Goal: Task Accomplishment & Management: Use online tool/utility

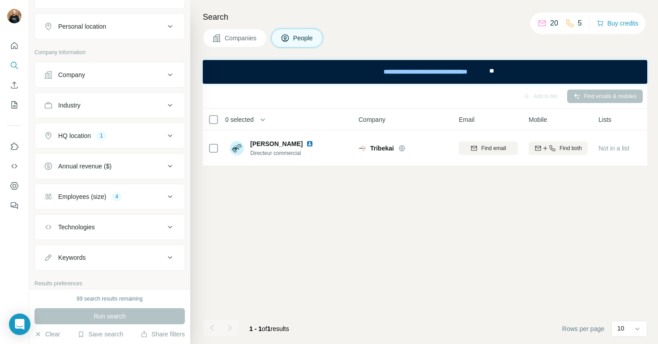
scroll to position [162, 0]
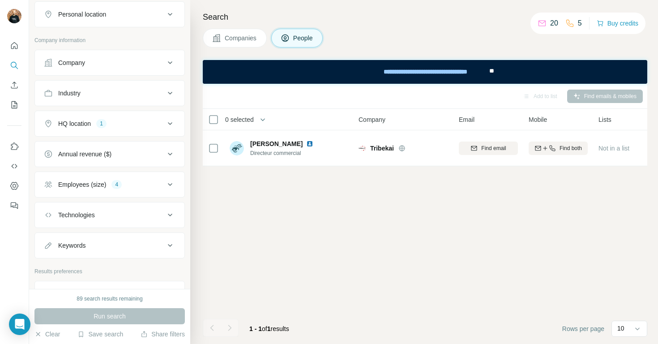
click at [155, 190] on button "Employees (size) 4" at bounding box center [110, 185] width 150 height 22
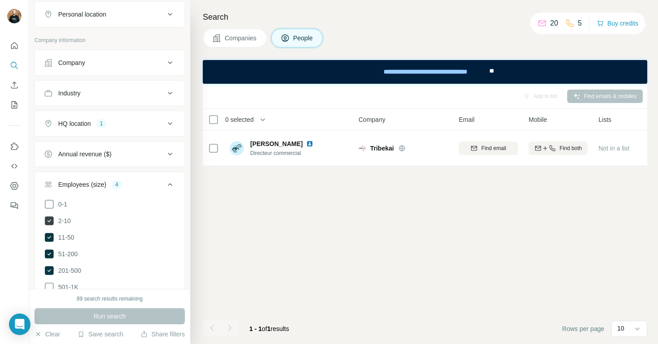
click at [51, 216] on icon at bounding box center [49, 220] width 11 height 11
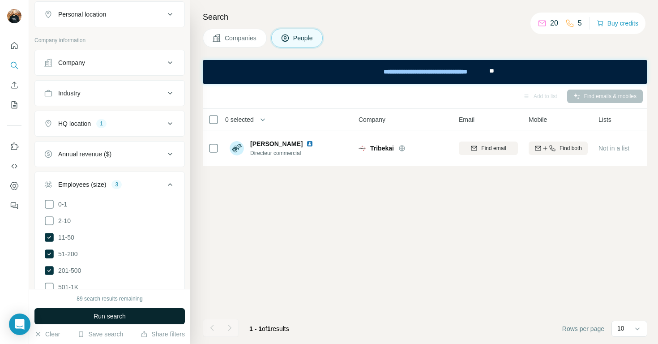
click at [120, 315] on span "Run search" at bounding box center [110, 316] width 32 height 9
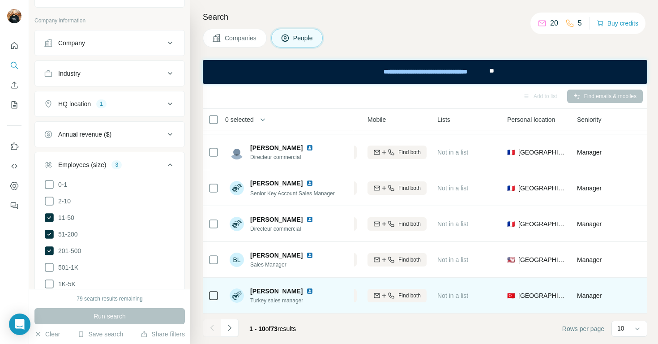
scroll to position [175, 162]
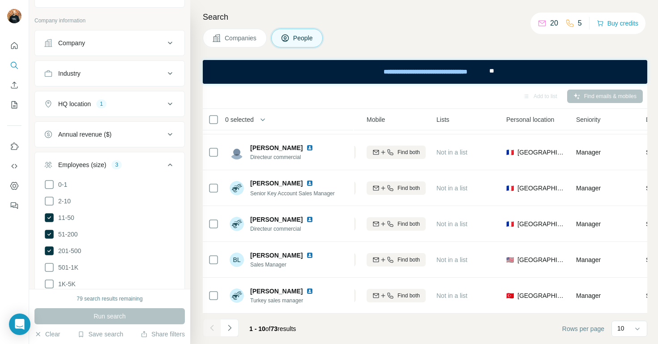
click at [110, 106] on div "HQ location 1" at bounding box center [104, 103] width 121 height 9
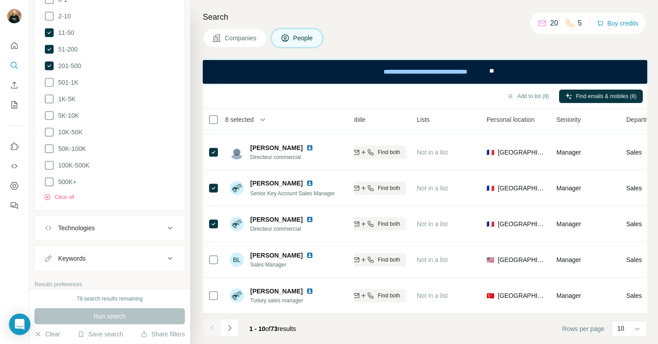
scroll to position [421, 0]
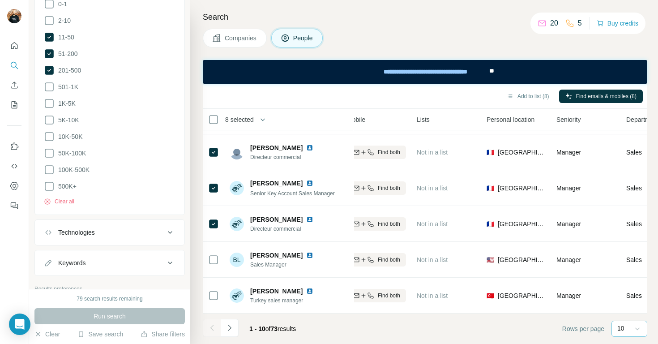
click at [637, 329] on icon at bounding box center [638, 329] width 4 height 3
click at [628, 257] on div "60" at bounding box center [630, 260] width 21 height 9
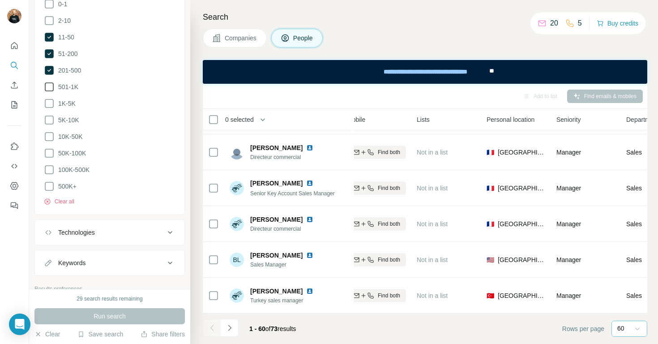
click at [50, 86] on icon at bounding box center [49, 87] width 11 height 11
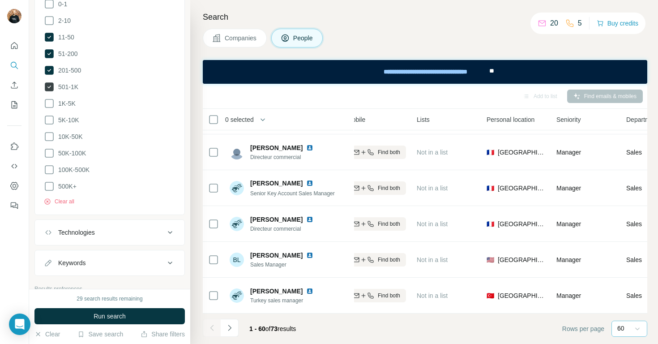
click at [50, 86] on icon at bounding box center [49, 86] width 9 height 9
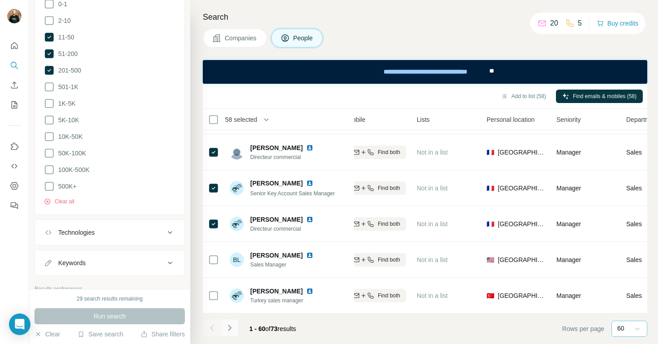
click at [233, 328] on icon "Navigate to next page" at bounding box center [229, 327] width 9 height 9
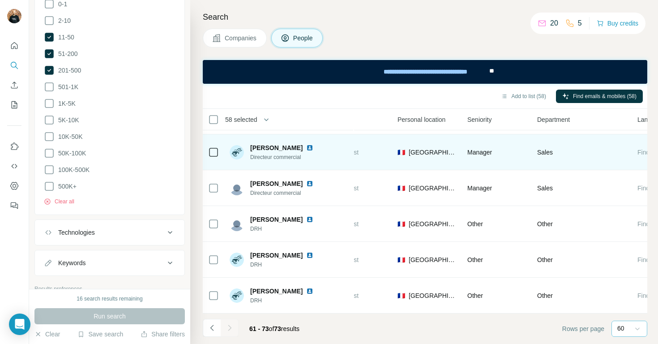
scroll to position [175, 269]
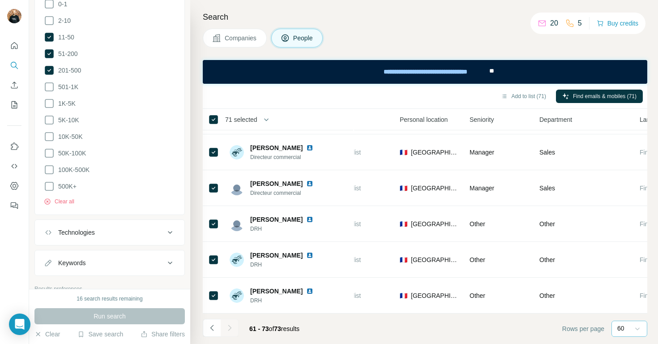
click at [228, 328] on div at bounding box center [230, 328] width 18 height 18
click at [215, 328] on icon "Navigate to previous page" at bounding box center [212, 327] width 9 height 9
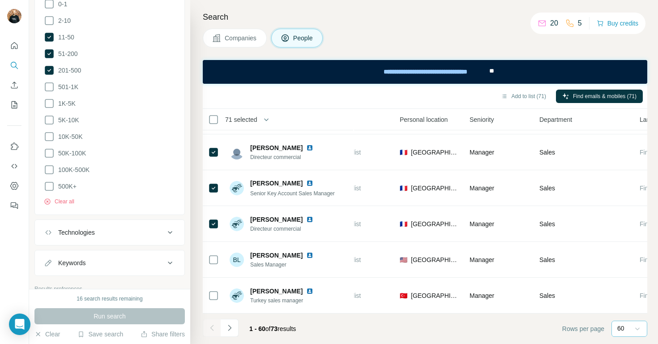
click at [212, 333] on div at bounding box center [212, 328] width 18 height 18
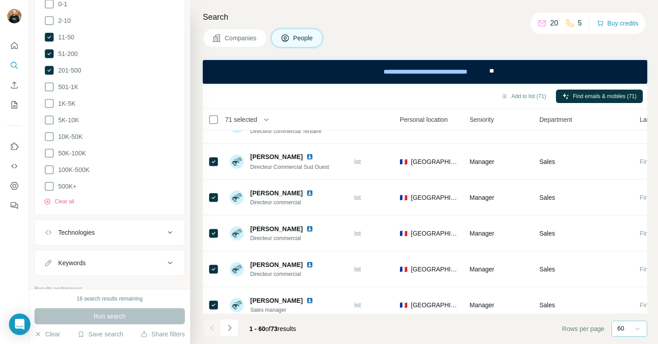
scroll to position [1279, 269]
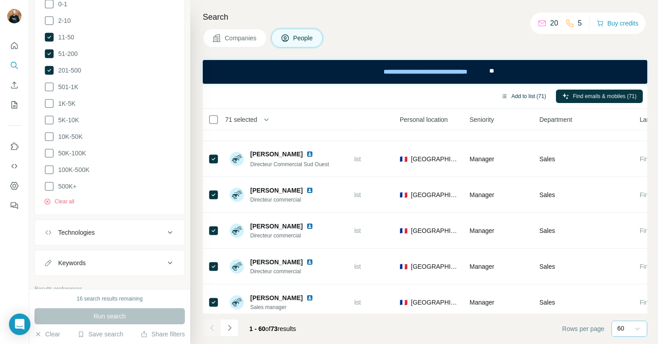
click at [508, 99] on button "Add to list (71)" at bounding box center [524, 96] width 58 height 13
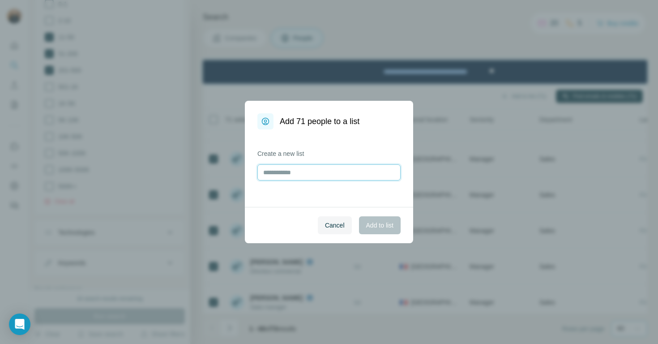
click at [339, 177] on input "text" at bounding box center [329, 172] width 143 height 16
type input "**********"
click at [381, 224] on span "Add to list" at bounding box center [379, 225] width 27 height 9
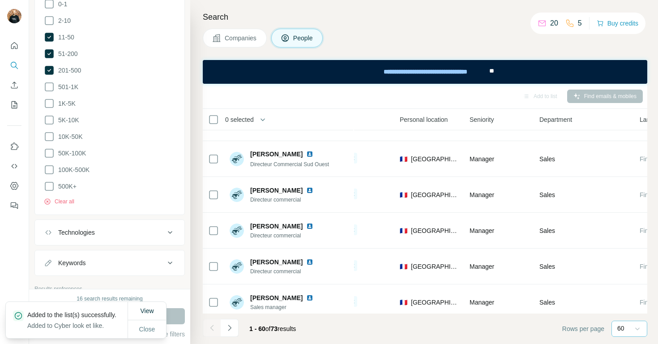
drag, startPoint x: 13, startPoint y: 108, endPoint x: 33, endPoint y: 149, distance: 45.5
click at [33, 149] on div "New search Hide Company lookalikes 8 Personal information Job title 4 Seniority…" at bounding box center [329, 172] width 658 height 344
click at [146, 323] on button "Close" at bounding box center [147, 329] width 29 height 16
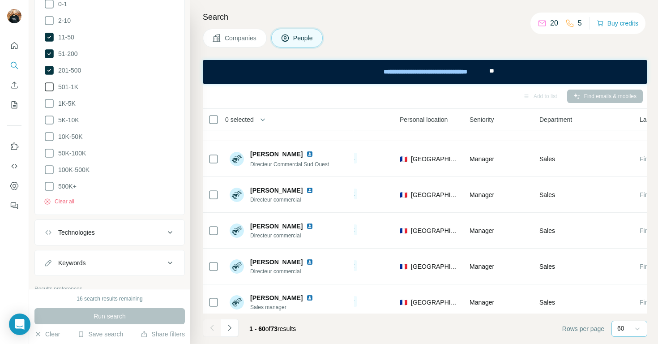
click at [50, 87] on icon at bounding box center [49, 87] width 11 height 11
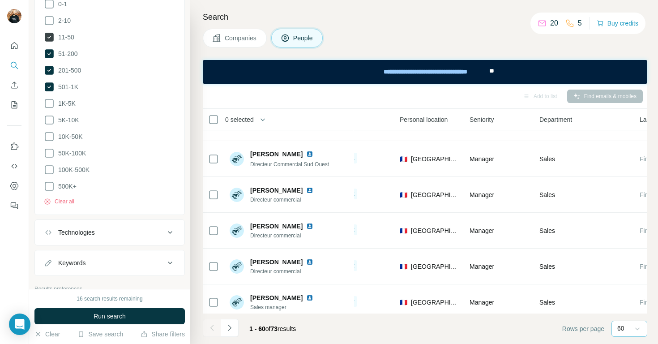
click at [48, 37] on icon at bounding box center [49, 37] width 4 height 3
click at [100, 317] on span "Run search" at bounding box center [110, 316] width 32 height 9
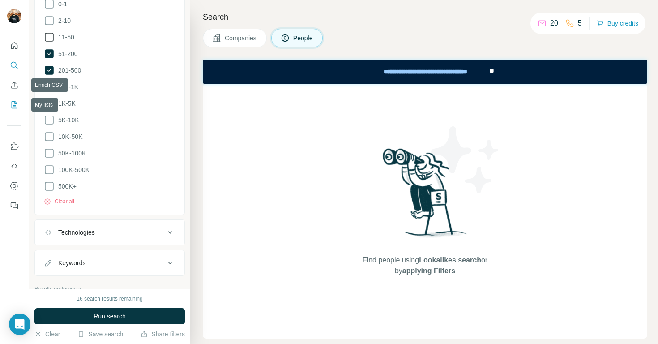
click at [17, 100] on button "My lists" at bounding box center [14, 105] width 14 height 16
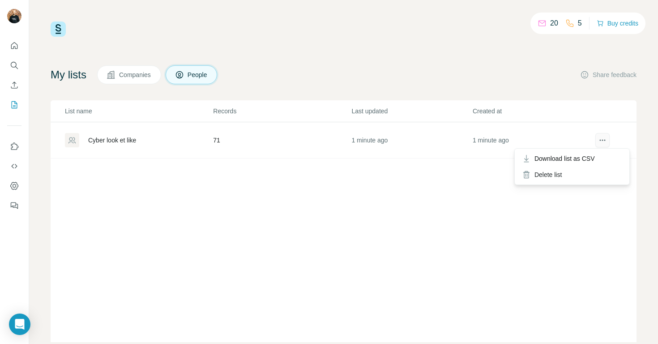
click at [607, 139] on icon "actions" at bounding box center [602, 140] width 9 height 9
click at [602, 156] on div "Download list as CSV" at bounding box center [572, 159] width 111 height 16
